Goal: Book appointment/travel/reservation

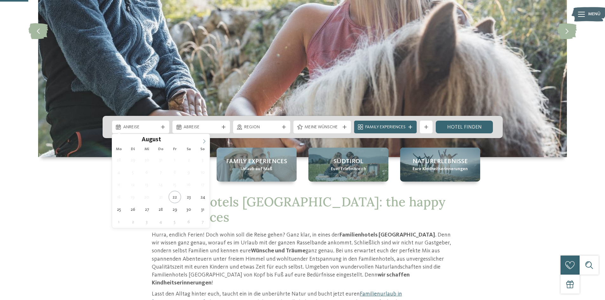
click at [204, 141] on icon at bounding box center [204, 141] width 4 height 4
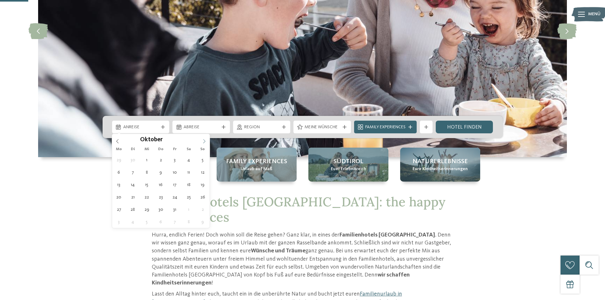
click at [204, 141] on icon at bounding box center [204, 141] width 4 height 4
type div "25.12.2025"
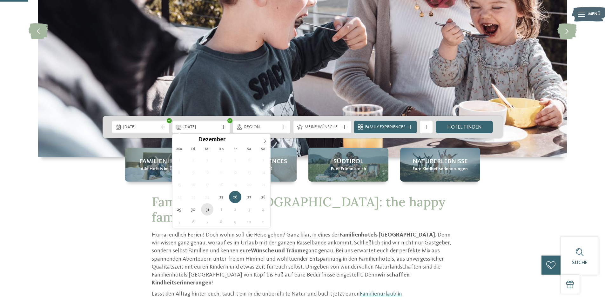
type div "31.12.2025"
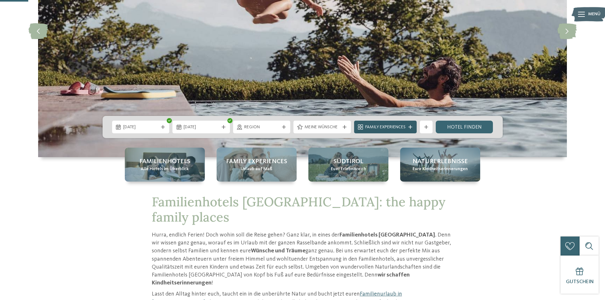
click at [401, 129] on span "Family Experiences" at bounding box center [385, 127] width 40 height 6
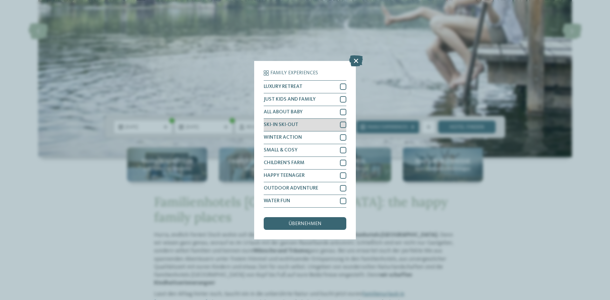
click at [320, 126] on div "SKI-IN SKI-OUT" at bounding box center [305, 125] width 83 height 13
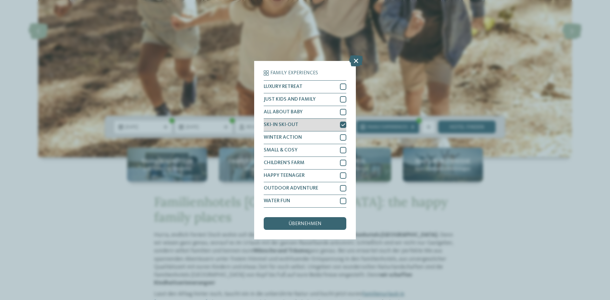
click at [324, 123] on div "SKI-IN SKI-OUT" at bounding box center [305, 125] width 83 height 13
click at [356, 60] on icon at bounding box center [356, 60] width 14 height 11
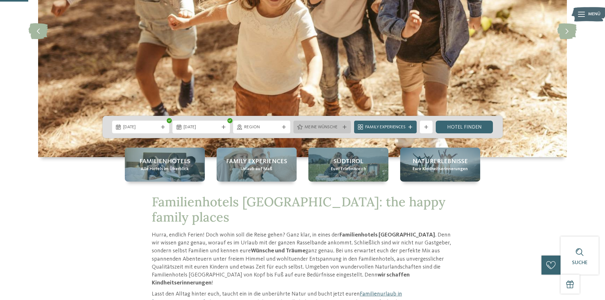
click at [324, 128] on span "Meine Wünsche" at bounding box center [322, 127] width 35 height 6
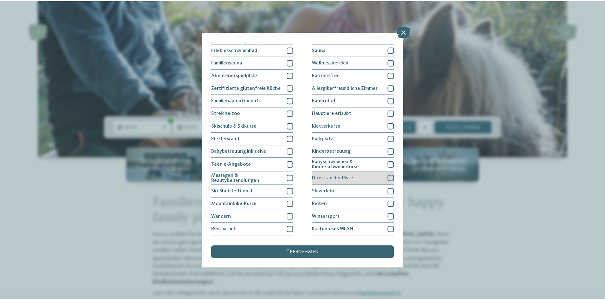
scroll to position [33, 0]
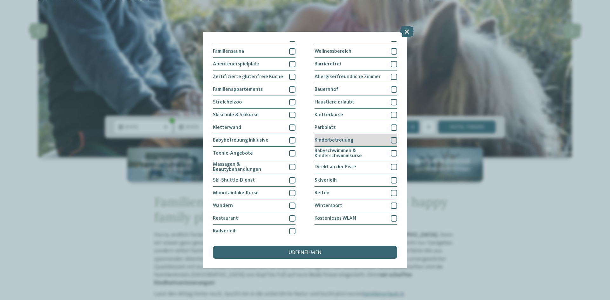
click at [345, 140] on span "Kinderbetreuung" at bounding box center [333, 140] width 39 height 5
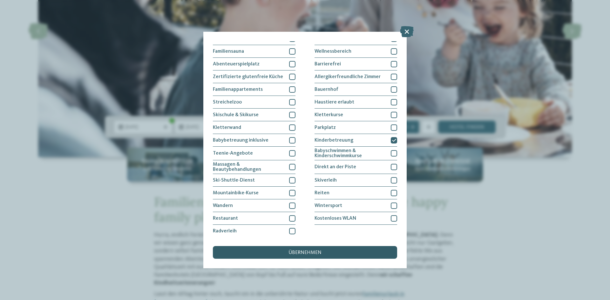
click at [320, 250] on div "übernehmen" at bounding box center [305, 252] width 184 height 13
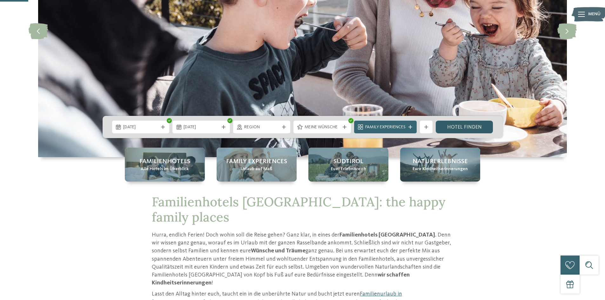
click at [463, 128] on link "Hotel finden" at bounding box center [464, 127] width 57 height 13
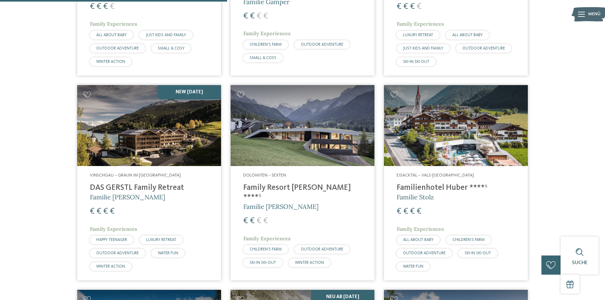
scroll to position [589, 0]
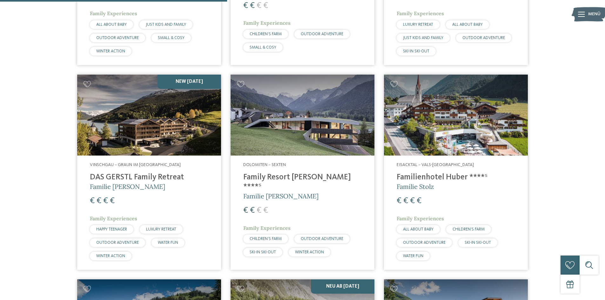
click at [328, 134] on img at bounding box center [303, 115] width 144 height 81
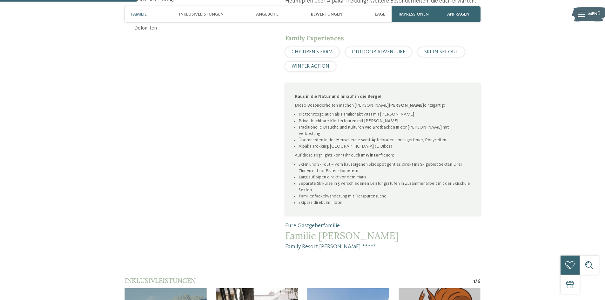
scroll to position [508, 0]
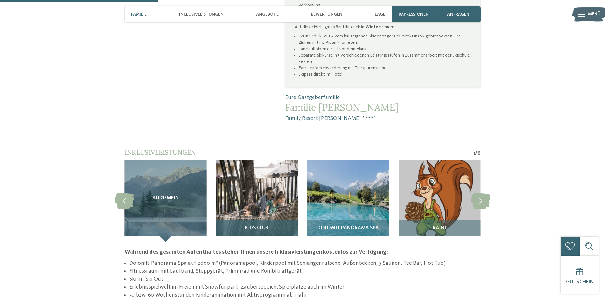
click at [255, 181] on img at bounding box center [257, 201] width 82 height 82
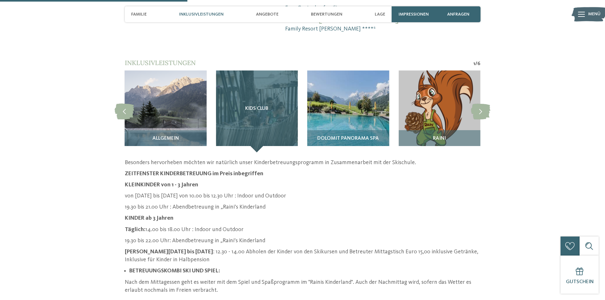
scroll to position [603, 0]
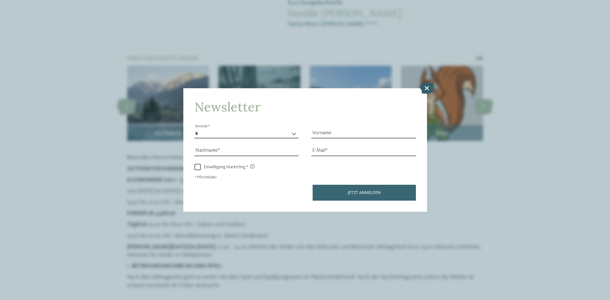
click at [427, 87] on icon at bounding box center [427, 88] width 14 height 11
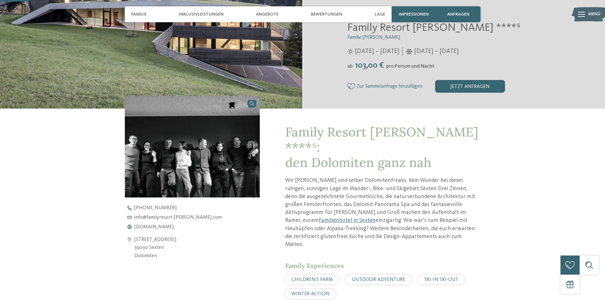
scroll to position [32, 0]
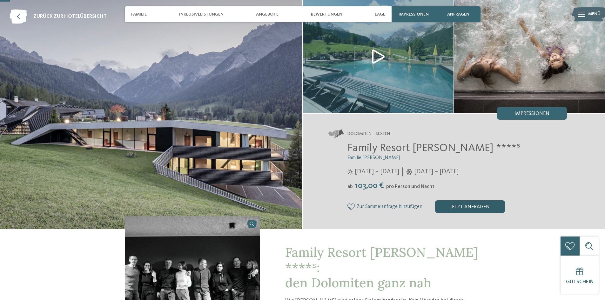
click at [458, 204] on div "jetzt anfragen" at bounding box center [470, 206] width 70 height 13
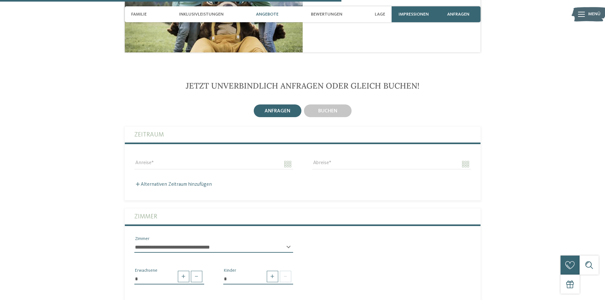
scroll to position [1072, 0]
